Goal: Transaction & Acquisition: Purchase product/service

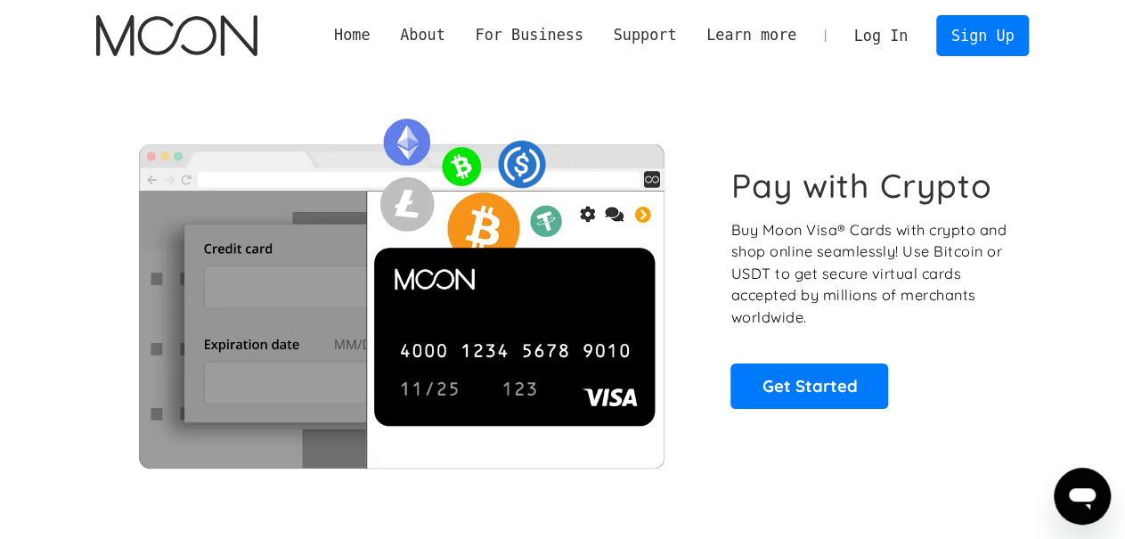
click at [870, 36] on link "Log In" at bounding box center [881, 35] width 84 height 39
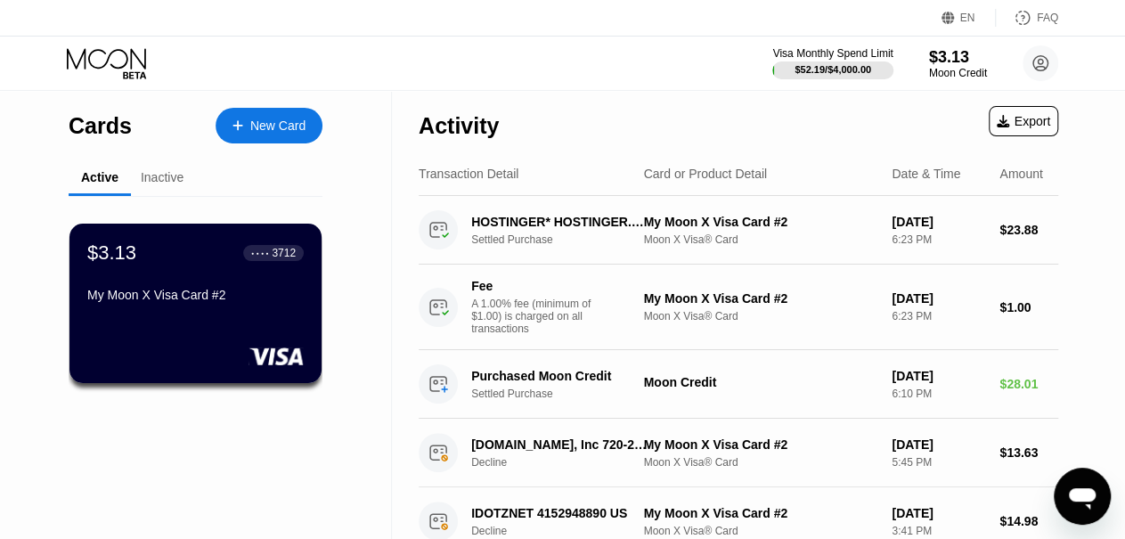
click at [857, 102] on div "Activity Export" at bounding box center [737, 121] width 639 height 62
click at [946, 65] on div "$3.13" at bounding box center [958, 56] width 60 height 19
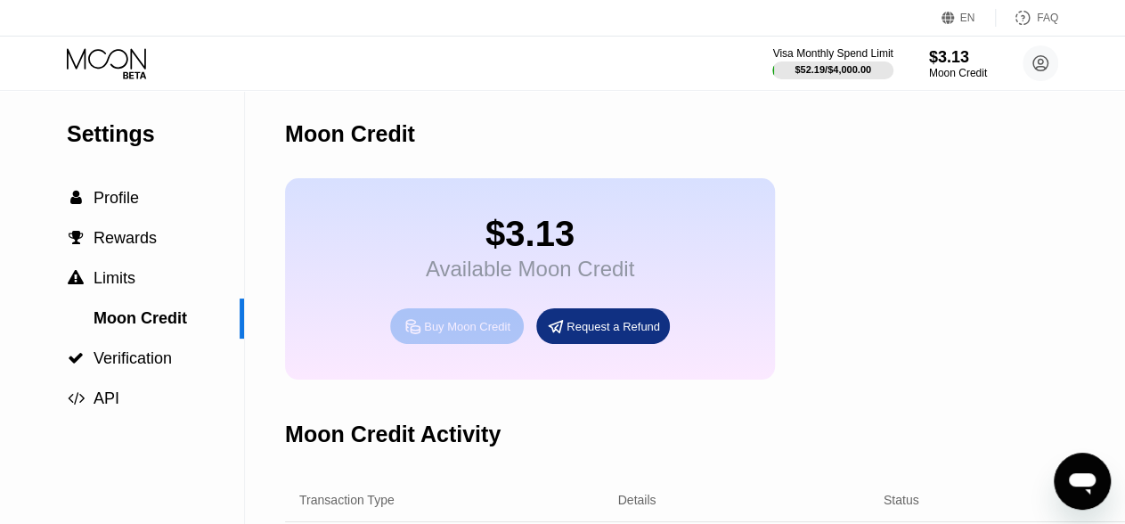
click at [443, 344] on div "Buy Moon Credit" at bounding box center [457, 326] width 134 height 36
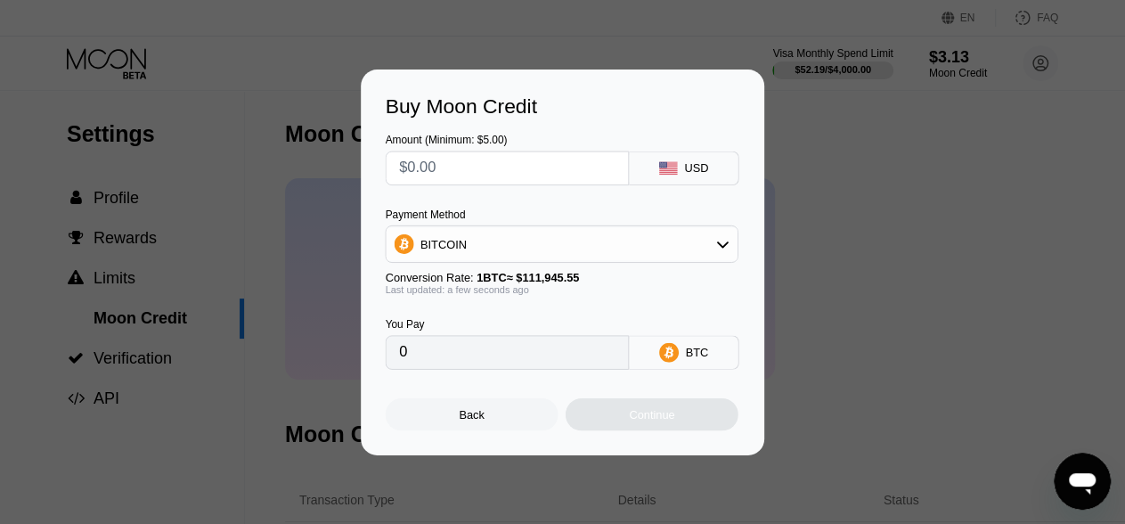
scroll to position [283, 0]
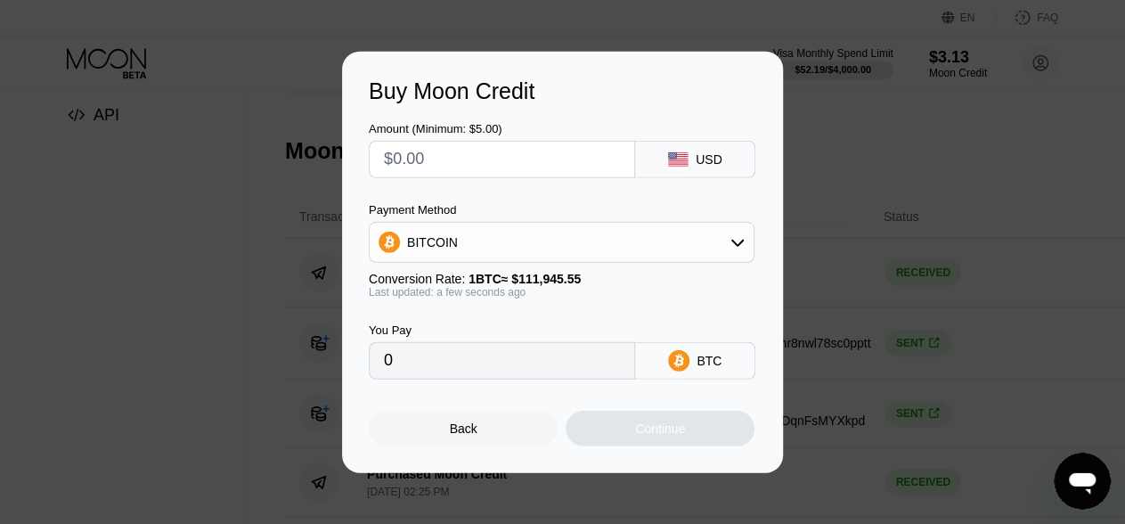
click at [591, 231] on div "BITCOIN" at bounding box center [562, 242] width 384 height 36
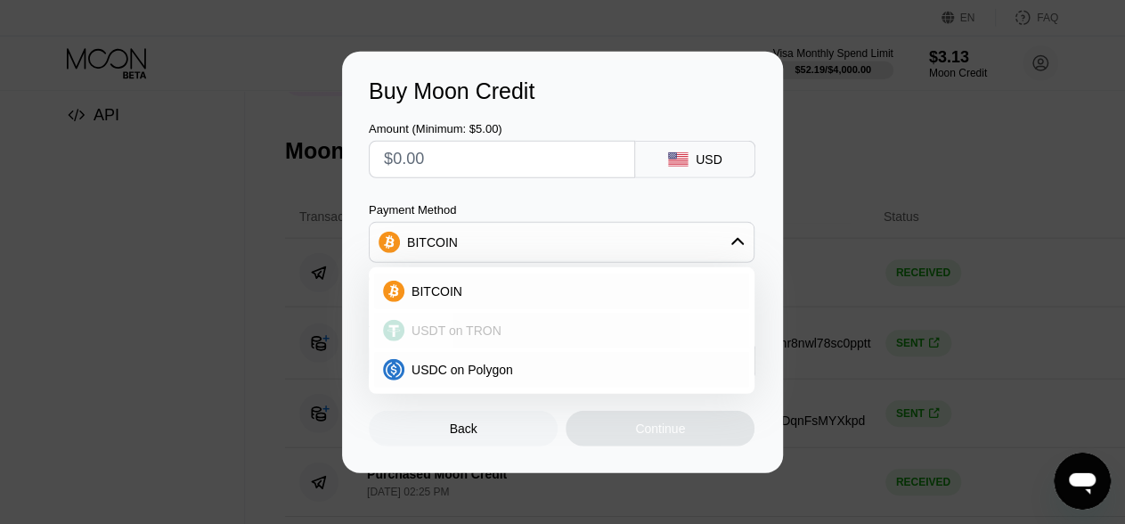
click at [553, 338] on div "USDT on TRON" at bounding box center [561, 331] width 375 height 36
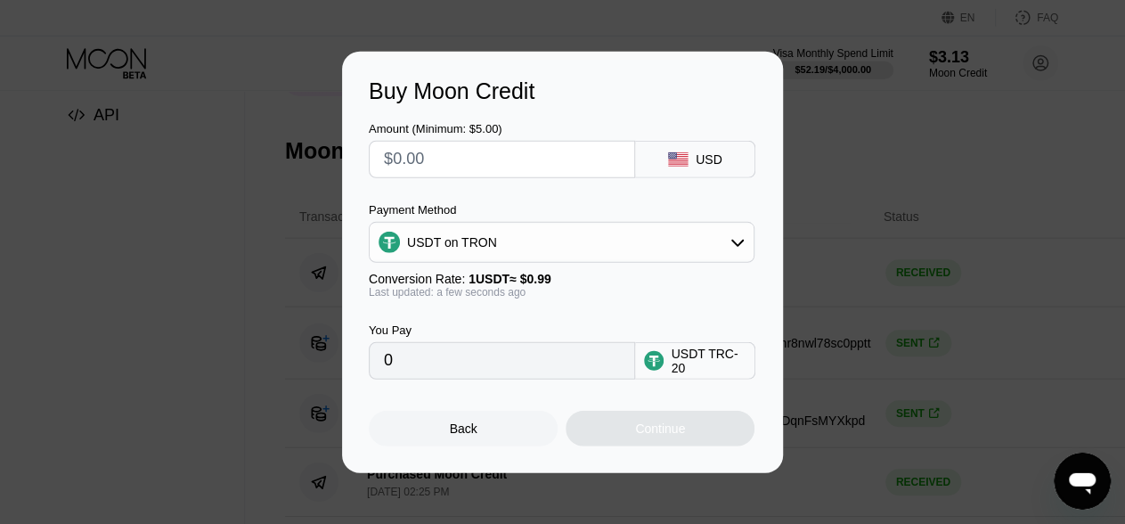
type input "0.00"
click at [590, 245] on div "USDT on TRON" at bounding box center [562, 242] width 384 height 36
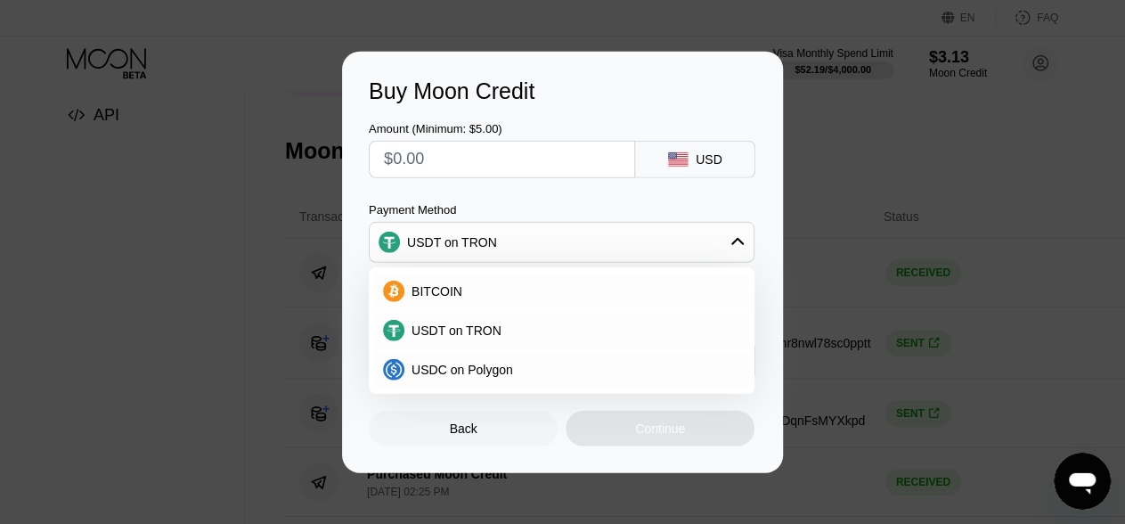
click at [700, 152] on div "USD" at bounding box center [708, 159] width 27 height 14
click at [495, 169] on input "text" at bounding box center [502, 160] width 236 height 36
click at [897, 102] on div "Buy Moon Credit Amount (Minimum: $5.00) USD Payment Method USDT on TRON BITCOIN…" at bounding box center [562, 262] width 1125 height 421
click at [479, 435] on div "Back" at bounding box center [463, 428] width 189 height 36
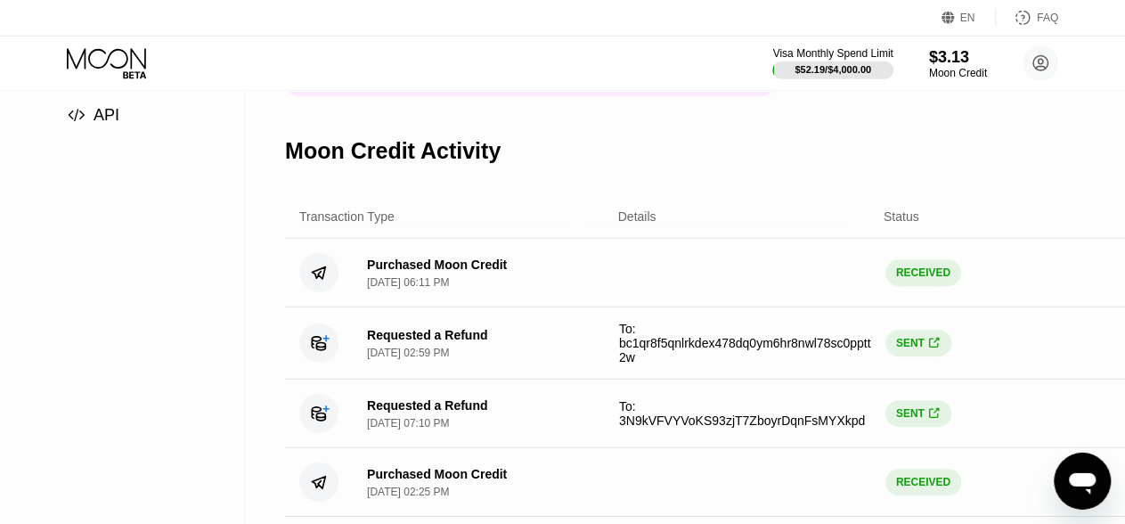
scroll to position [0, 0]
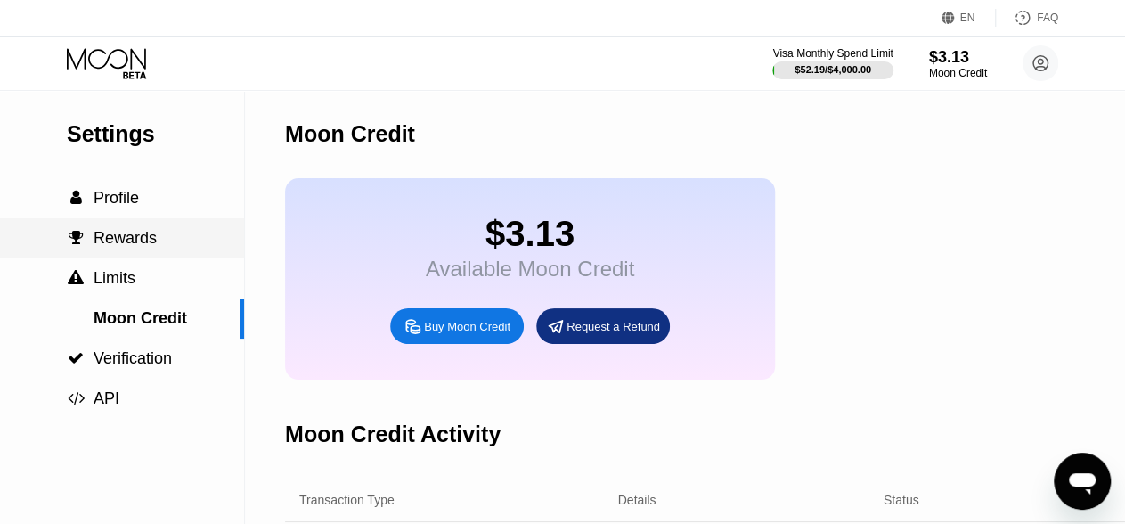
click at [128, 254] on div " Rewards" at bounding box center [122, 238] width 244 height 40
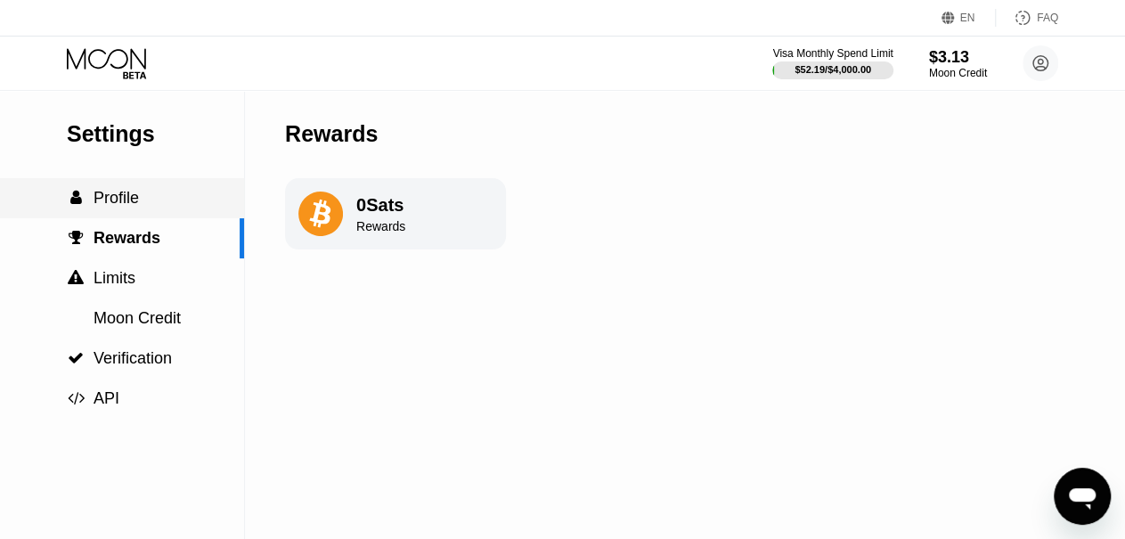
click at [118, 218] on div " Profile" at bounding box center [122, 198] width 244 height 40
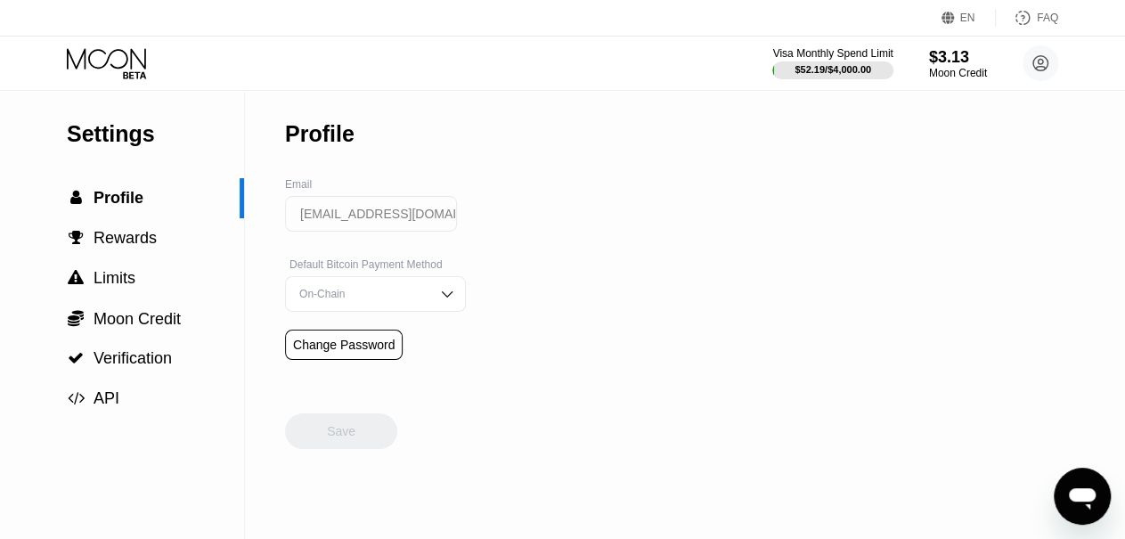
click at [438, 303] on img at bounding box center [447, 294] width 18 height 18
click at [532, 340] on div "Settings  Profile  Rewards  Limits  Moon Credit  Verification  API Profil…" at bounding box center [562, 314] width 1125 height 449
click at [370, 371] on div "On-Chain" at bounding box center [362, 365] width 134 height 12
click at [104, 61] on icon at bounding box center [108, 63] width 83 height 31
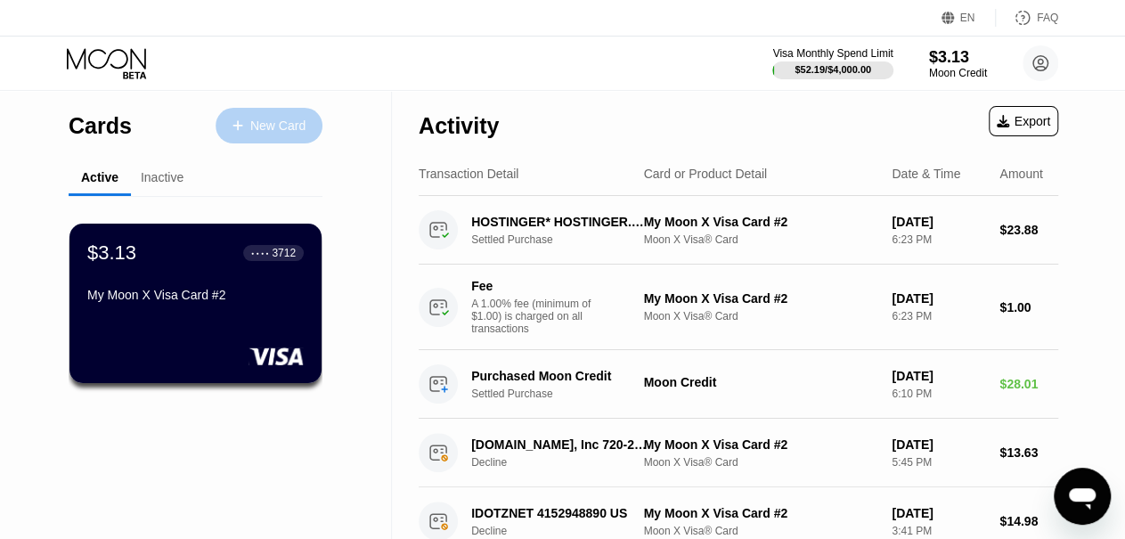
click at [295, 114] on div "New Card" at bounding box center [268, 126] width 107 height 36
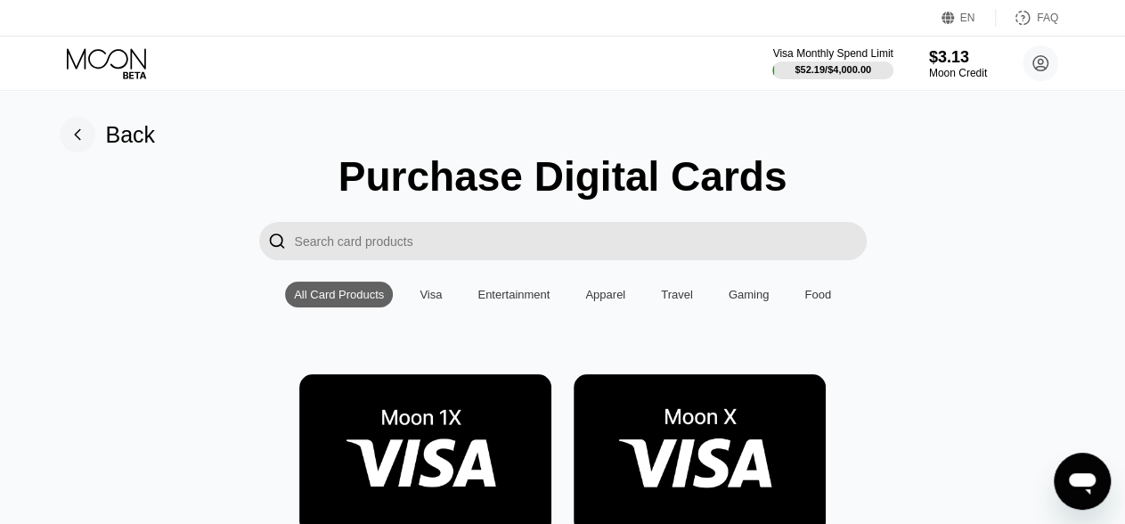
click at [494, 298] on div "Entertainment" at bounding box center [513, 294] width 72 height 13
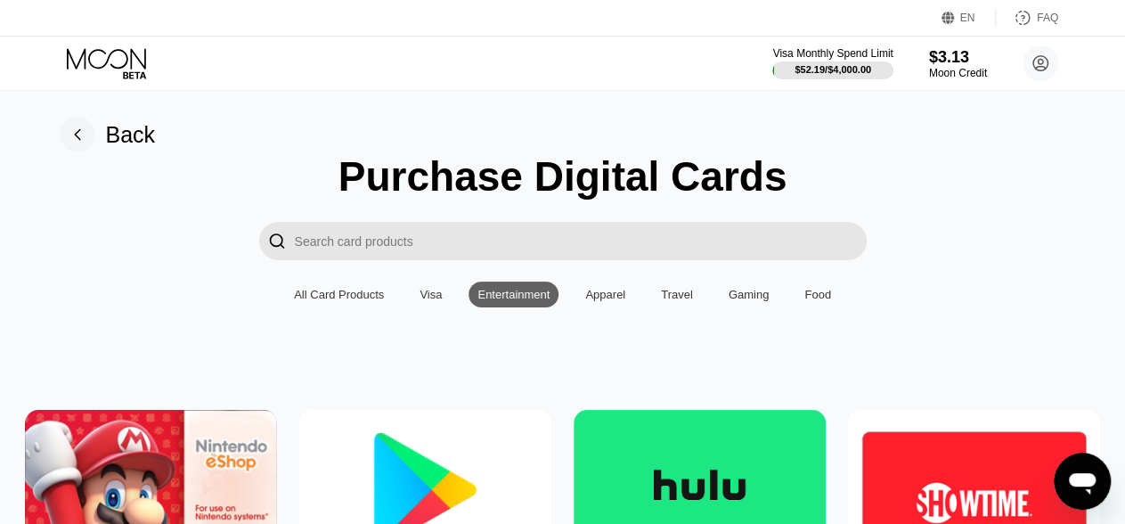
click at [428, 301] on div "Visa" at bounding box center [430, 294] width 22 height 13
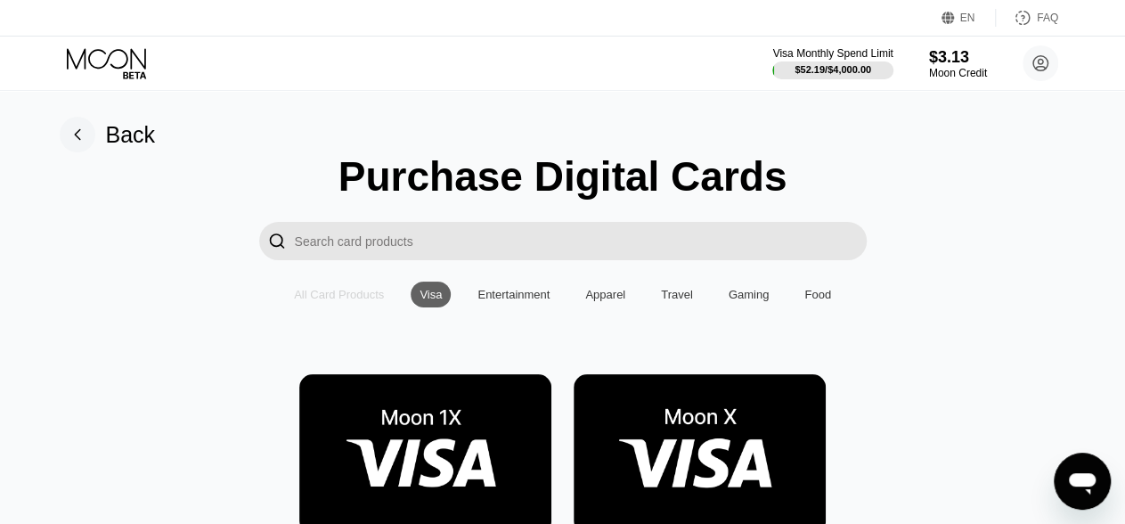
click at [348, 298] on div "All Card Products" at bounding box center [339, 294] width 90 height 13
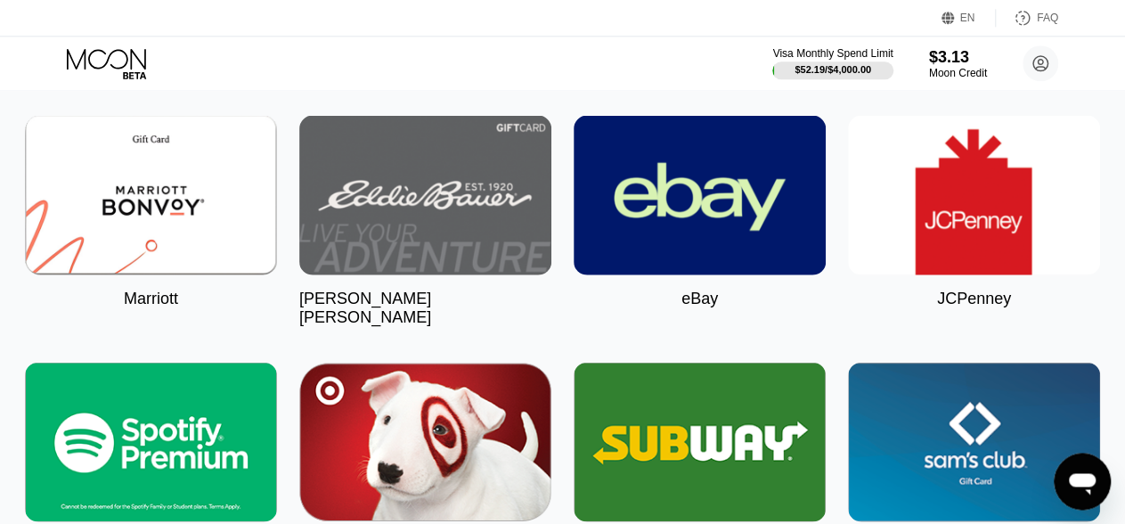
scroll to position [5278, 0]
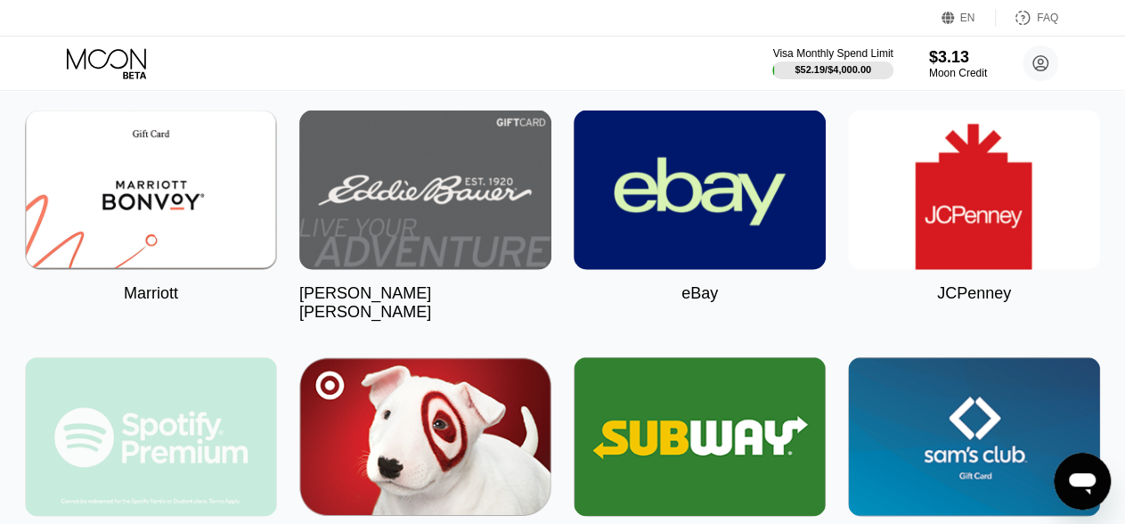
click at [125, 434] on img at bounding box center [151, 436] width 252 height 159
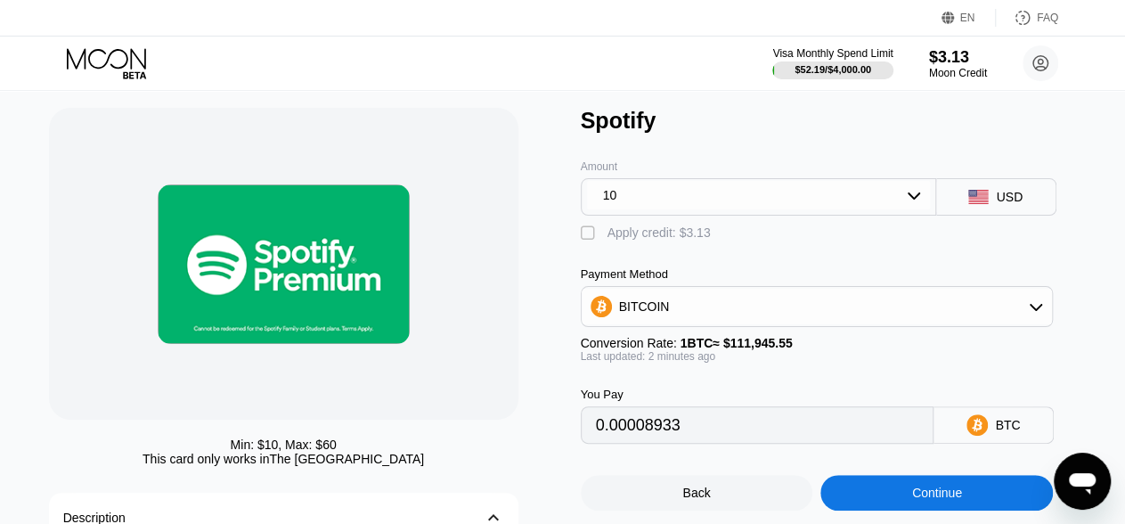
scroll to position [43, 0]
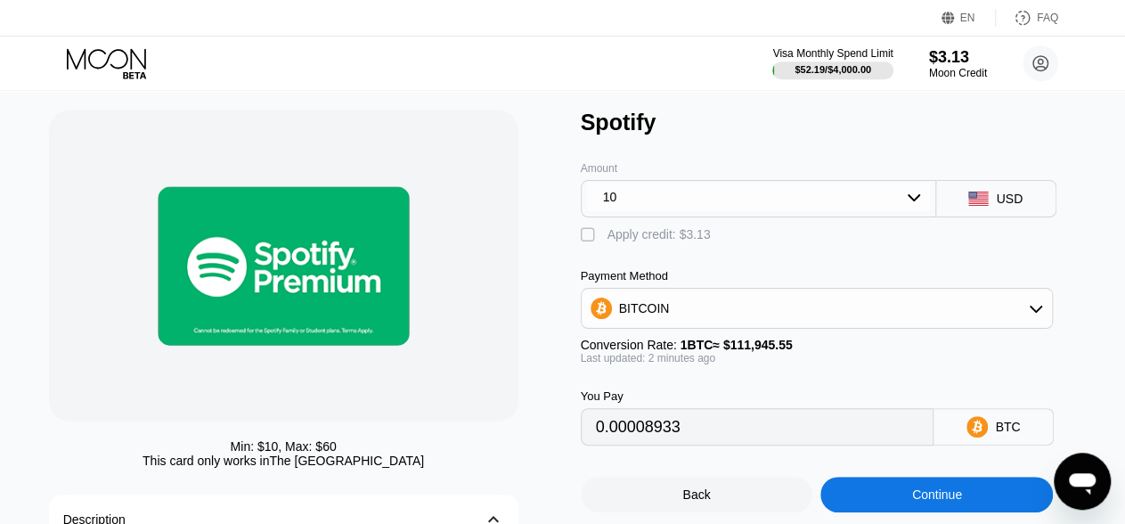
click at [588, 243] on div "" at bounding box center [590, 235] width 18 height 18
click at [590, 244] on div "" at bounding box center [590, 235] width 18 height 18
click at [590, 244] on div "" at bounding box center [590, 235] width 18 height 18
type input "0.00006136"
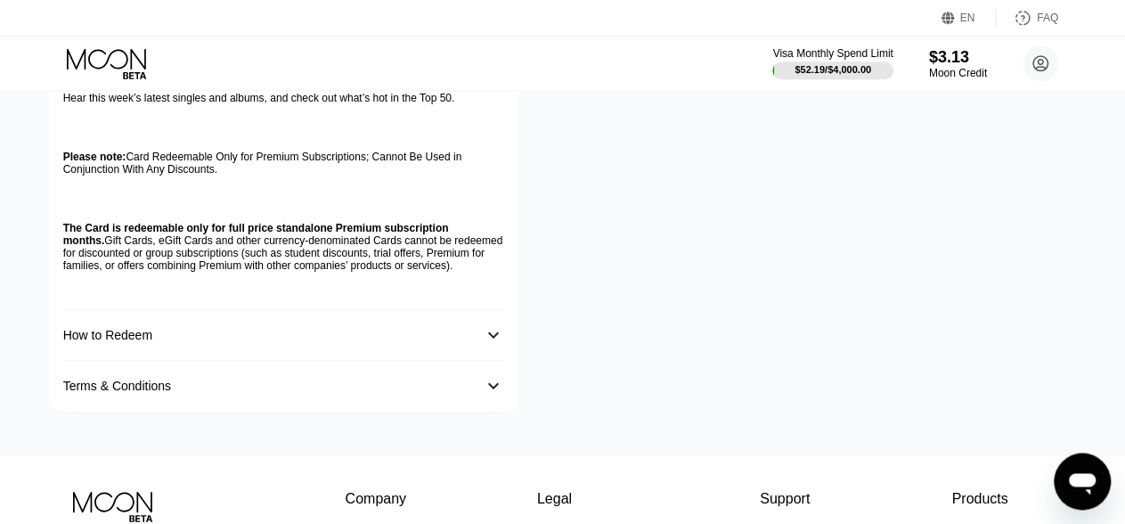
scroll to position [870, 0]
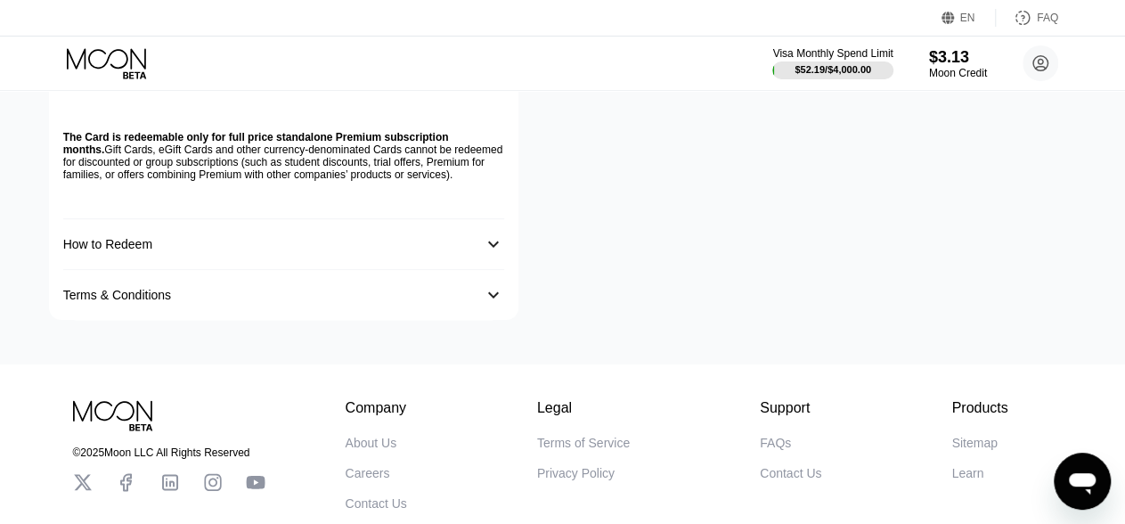
click at [496, 255] on div "󰅀" at bounding box center [493, 243] width 21 height 21
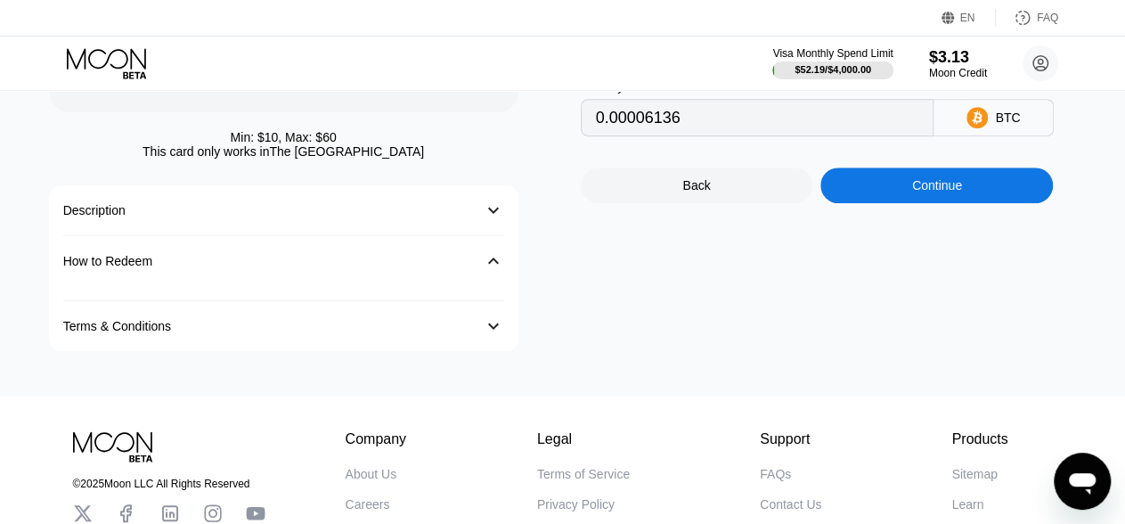
scroll to position [207, 0]
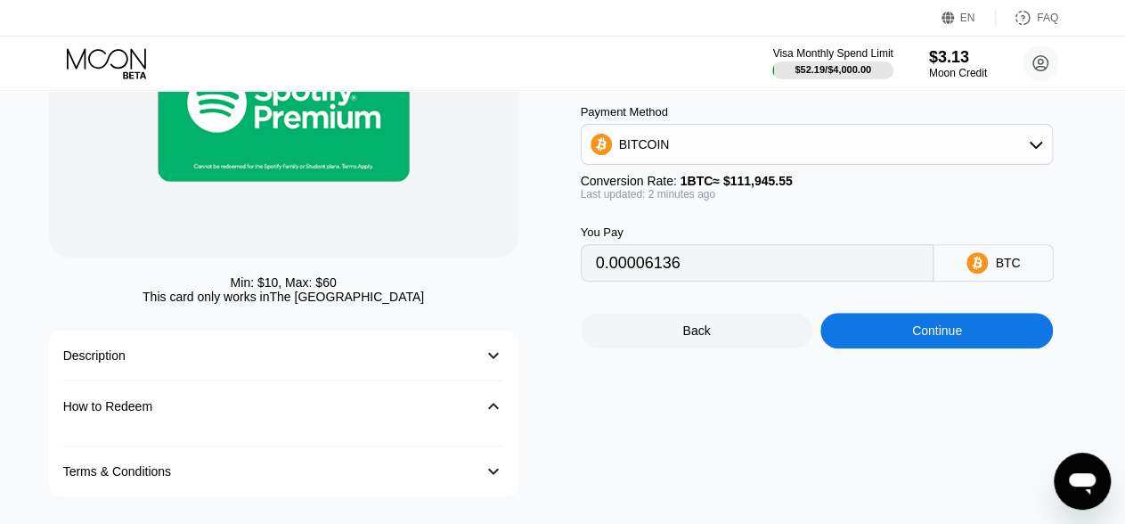
click at [496, 403] on div "󰅀" at bounding box center [493, 405] width 21 height 21
click at [487, 481] on div "󰅀" at bounding box center [493, 470] width 21 height 21
click at [491, 414] on div "󰅀" at bounding box center [493, 405] width 21 height 21
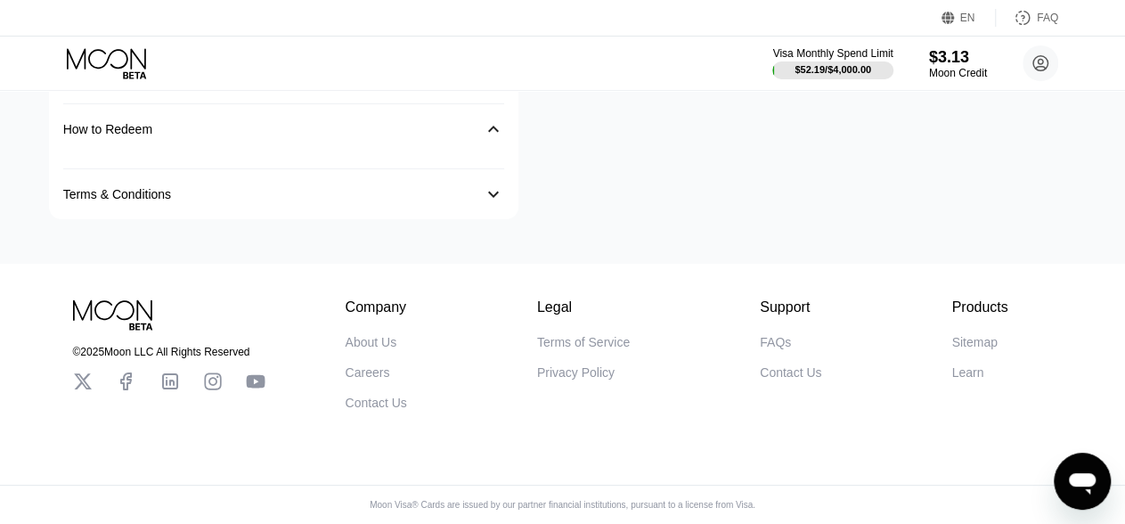
scroll to position [0, 0]
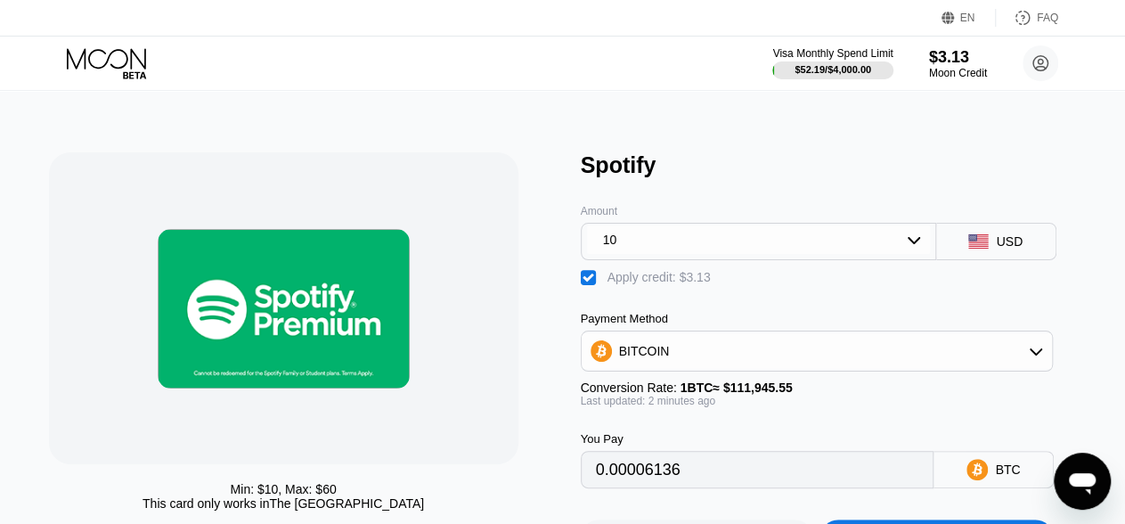
click at [650, 252] on div "10" at bounding box center [758, 239] width 343 height 28
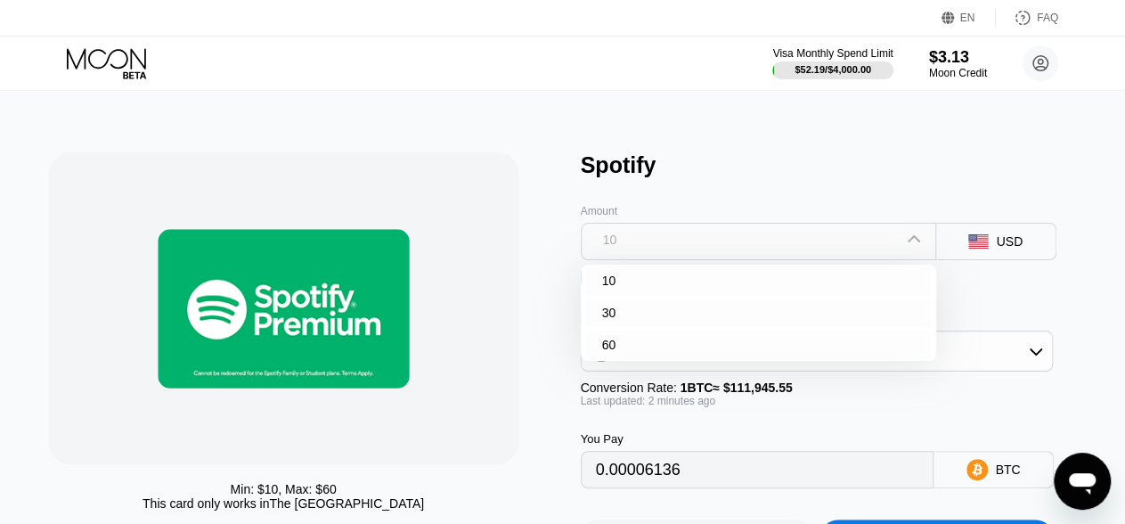
click at [660, 238] on div "10" at bounding box center [758, 239] width 343 height 28
